Goal: Navigation & Orientation: Find specific page/section

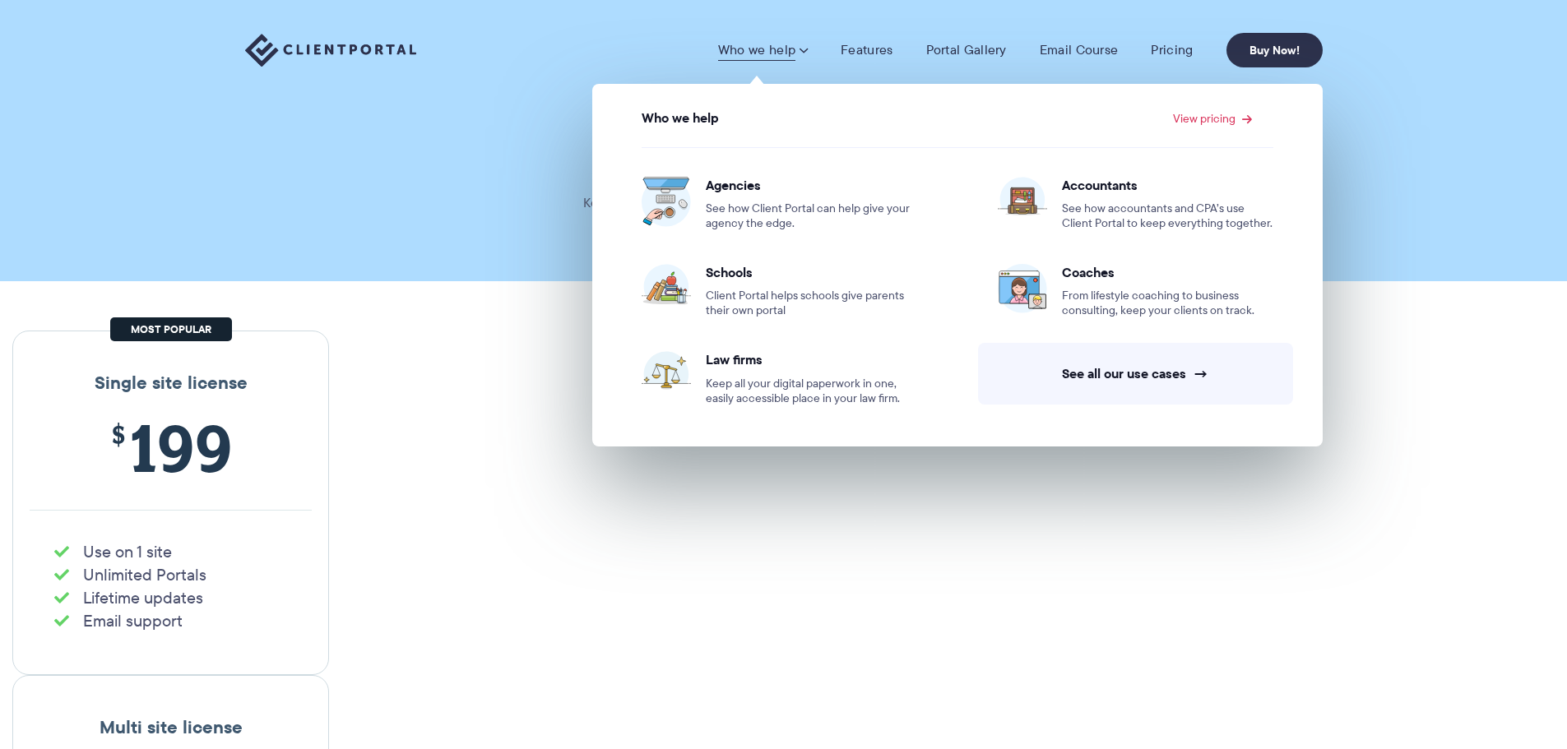
click at [352, 40] on img at bounding box center [330, 51] width 171 height 34
